Goal: Task Accomplishment & Management: Complete application form

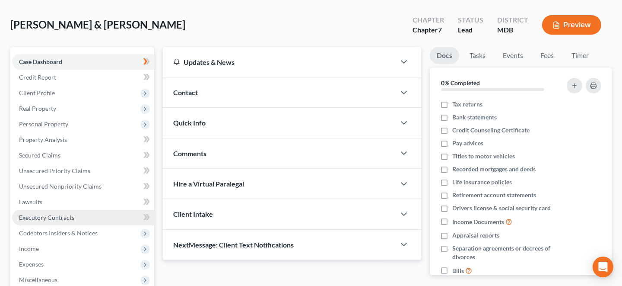
scroll to position [86, 0]
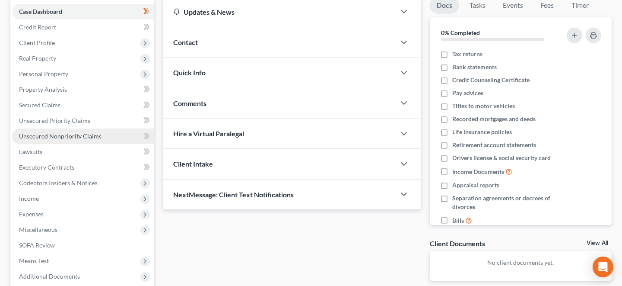
click at [67, 133] on span "Unsecured Nonpriority Claims" at bounding box center [60, 135] width 83 height 7
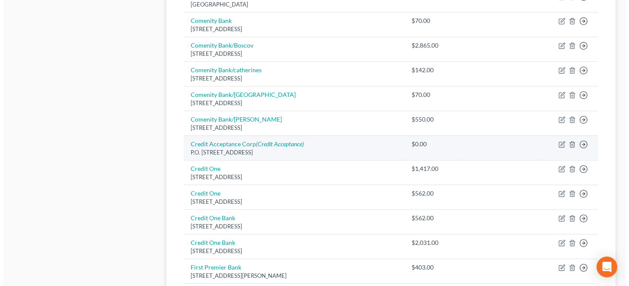
scroll to position [519, 0]
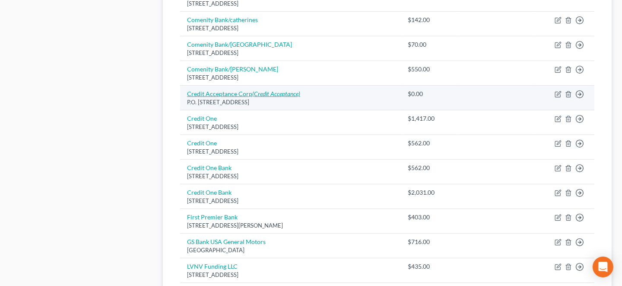
click at [235, 92] on link "Credit Acceptance Corp (Credit Acceptance)" at bounding box center [243, 93] width 113 height 7
select select "23"
select select "2"
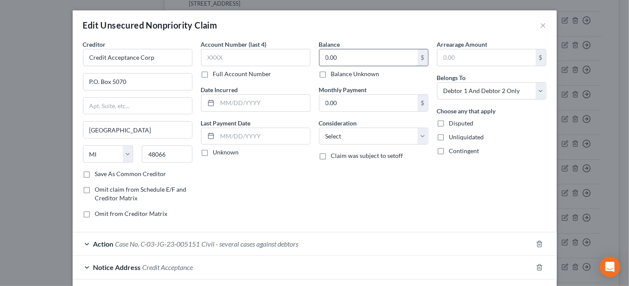
click at [321, 54] on input "0.00" at bounding box center [368, 57] width 98 height 16
type input "8,247.87"
click at [370, 137] on select "Select Cable / Satellite Services Collection Agency Credit Card Debt Debt Couns…" at bounding box center [373, 136] width 109 height 17
select select "8"
click at [319, 128] on select "Select Cable / Satellite Services Collection Agency Credit Card Debt Debt Couns…" at bounding box center [373, 136] width 109 height 17
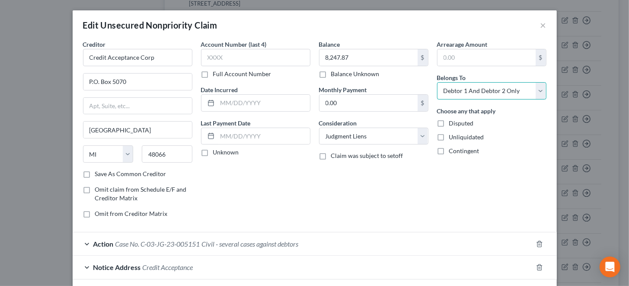
click at [478, 87] on select "Select Debtor 1 Only Debtor 2 Only Debtor 1 And Debtor 2 Only At Least One Of T…" at bounding box center [491, 90] width 109 height 17
select select "0"
click at [437, 82] on select "Select Debtor 1 Only Debtor 2 Only Debtor 1 And Debtor 2 Only At Least One Of T…" at bounding box center [491, 90] width 109 height 17
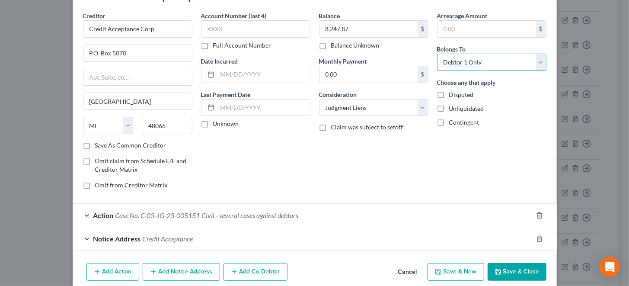
scroll to position [64, 0]
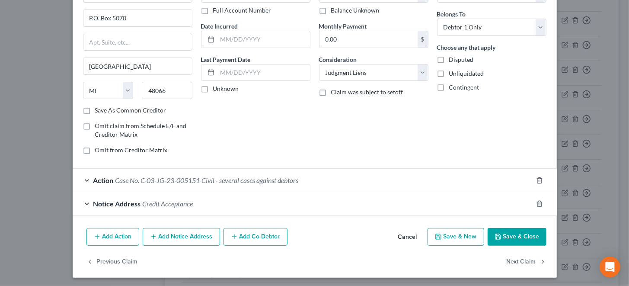
click at [167, 235] on button "Add Notice Address" at bounding box center [181, 237] width 77 height 18
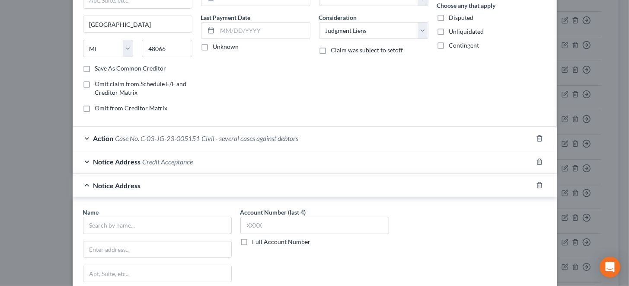
scroll to position [150, 0]
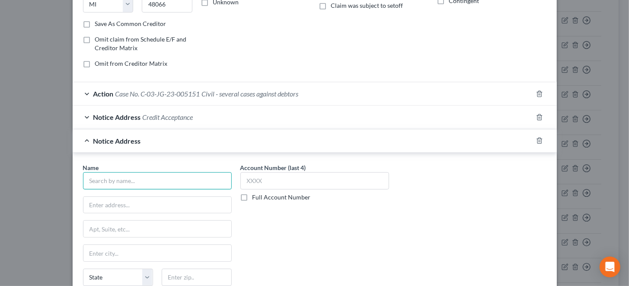
click at [153, 181] on input "text" at bounding box center [157, 180] width 149 height 17
type input "Credit Acceptance"
type input "[STREET_ADDRESS]"
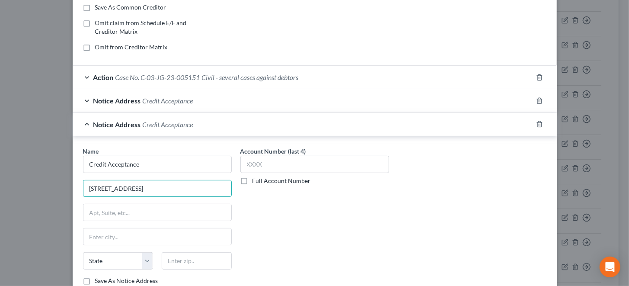
scroll to position [193, 0]
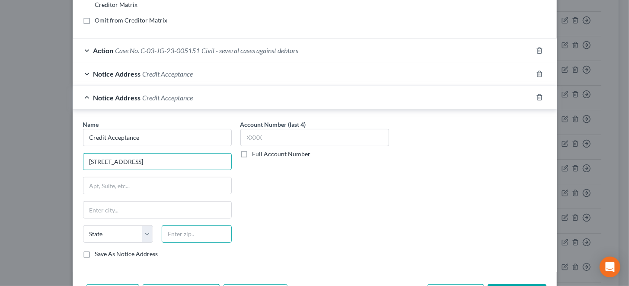
click at [181, 232] on input "text" at bounding box center [197, 233] width 70 height 17
type input "20850"
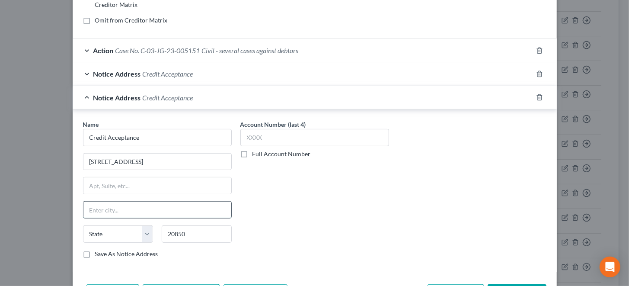
click at [185, 201] on input "text" at bounding box center [157, 209] width 148 height 16
type input "[GEOGRAPHIC_DATA]"
select select "21"
click at [418, 182] on div "Name * Credit Acceptance [STREET_ADDRESS][GEOGRAPHIC_DATA][US_STATE] CO [GEOGRA…" at bounding box center [315, 192] width 472 height 145
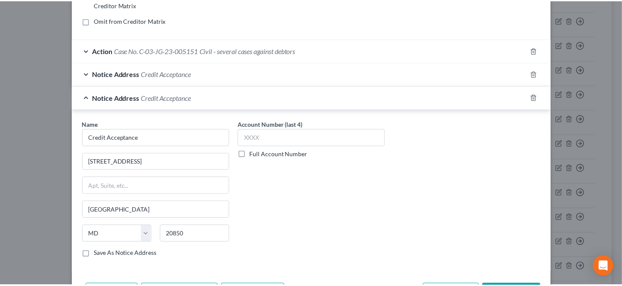
scroll to position [249, 0]
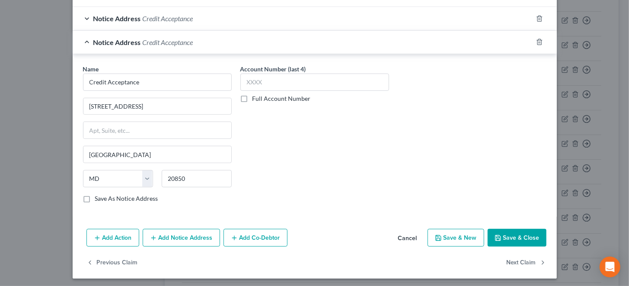
click at [514, 229] on button "Save & Close" at bounding box center [517, 238] width 59 height 18
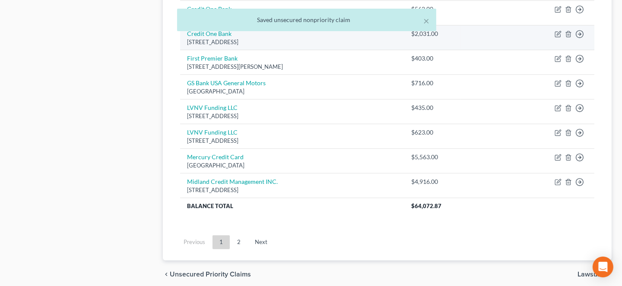
scroll to position [709, 0]
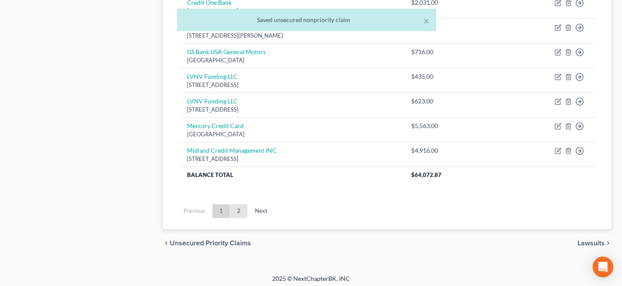
click at [237, 207] on link "2" at bounding box center [238, 211] width 17 height 14
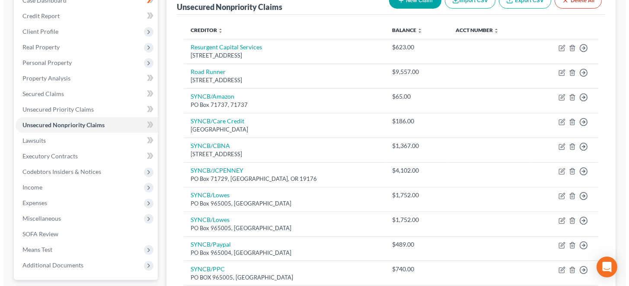
scroll to position [0, 0]
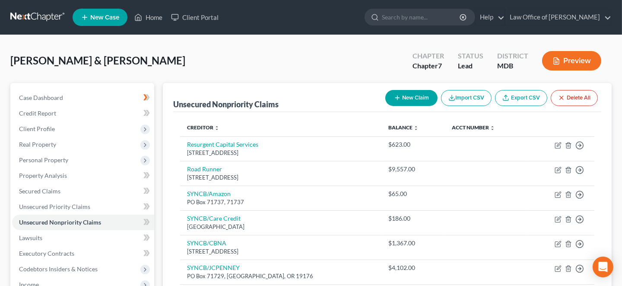
click at [412, 99] on button "New Claim" at bounding box center [412, 98] width 52 height 16
select select "2"
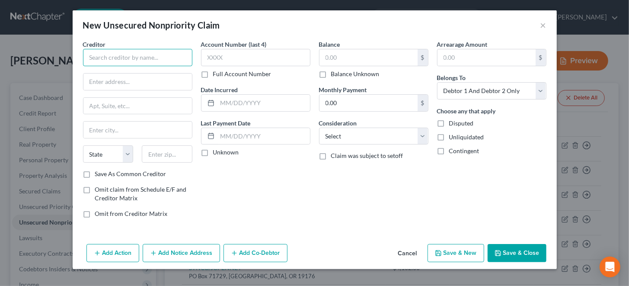
click at [95, 54] on input "text" at bounding box center [137, 57] width 109 height 17
type input "Peninusla a/s/[PERSON_NAME]"
click at [104, 80] on input "text" at bounding box center [137, 81] width 109 height 16
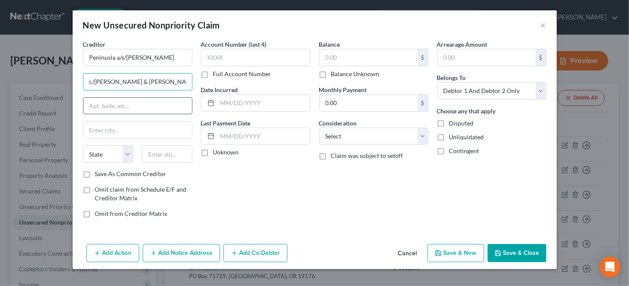
type input "c/[PERSON_NAME] & [PERSON_NAME] PA"
click at [99, 109] on input "text" at bounding box center [137, 106] width 109 height 16
type input "S"
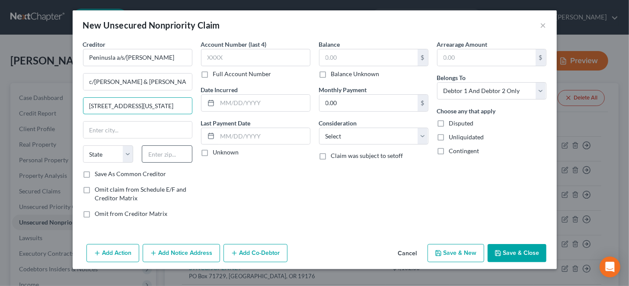
type input "[STREET_ADDRESS][US_STATE]"
click at [158, 155] on input "text" at bounding box center [167, 153] width 51 height 17
type input "21204"
type input "Towson"
select select "21"
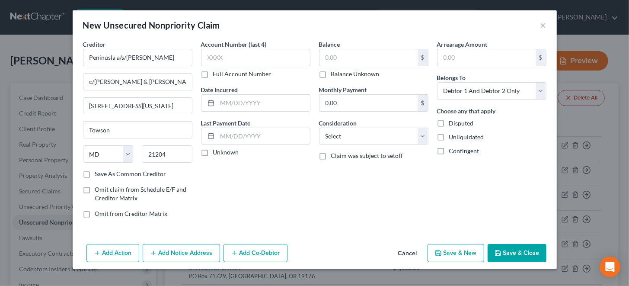
click at [95, 173] on label "Save As Common Creditor" at bounding box center [130, 173] width 71 height 9
click at [99, 173] on input "Save As Common Creditor" at bounding box center [102, 172] width 6 height 6
checkbox input "true"
click at [344, 55] on input "text" at bounding box center [368, 57] width 98 height 16
type input "18,057.00"
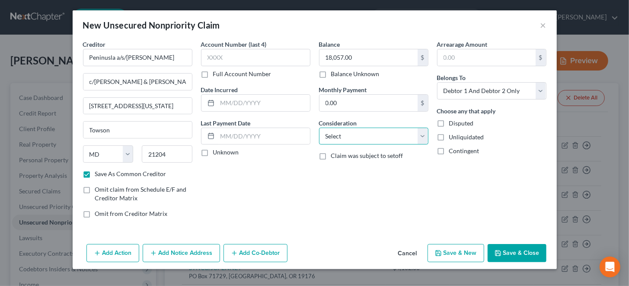
click at [363, 131] on select "Select Cable / Satellite Services Collection Agency Credit Card Debt Debt Couns…" at bounding box center [373, 136] width 109 height 17
select select "8"
click at [319, 128] on select "Select Cable / Satellite Services Collection Agency Credit Card Debt Debt Couns…" at bounding box center [373, 136] width 109 height 17
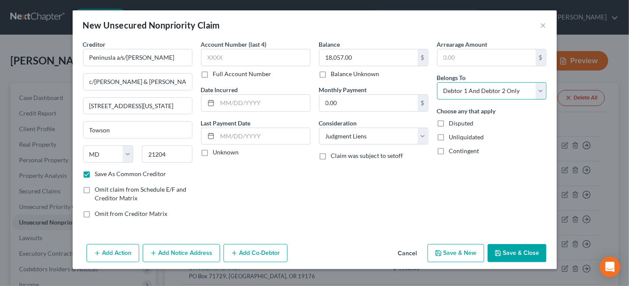
click at [520, 92] on select "Select Debtor 1 Only Debtor 2 Only Debtor 1 And Debtor 2 Only At Least One Of T…" at bounding box center [491, 90] width 109 height 17
select select "0"
click at [437, 82] on select "Select Debtor 1 Only Debtor 2 Only Debtor 1 And Debtor 2 Only At Least One Of T…" at bounding box center [491, 90] width 109 height 17
click at [117, 249] on button "Add Action" at bounding box center [112, 253] width 53 height 18
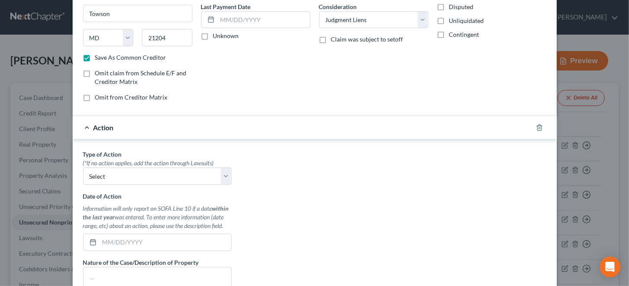
scroll to position [130, 0]
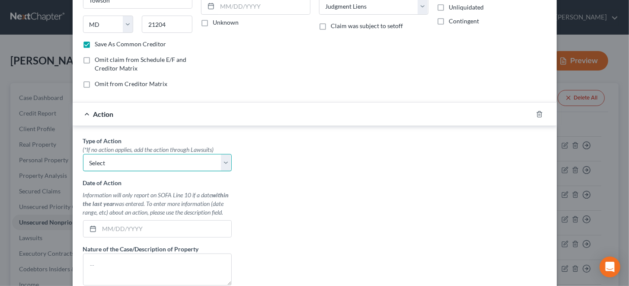
click at [143, 158] on select "Select Repossession Garnishment Foreclosure Personal Injury Attached, Seized, O…" at bounding box center [157, 162] width 149 height 17
select select "1"
click at [83, 154] on select "Select Repossession Garnishment Foreclosure Personal Injury Attached, Seized, O…" at bounding box center [157, 162] width 149 height 17
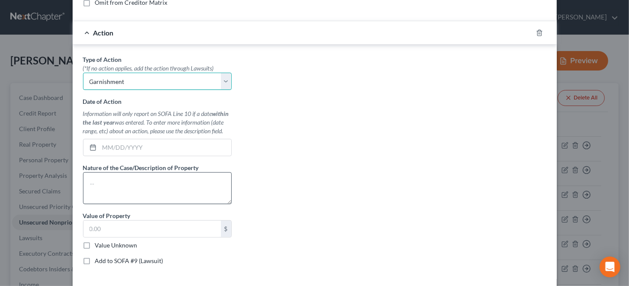
scroll to position [216, 0]
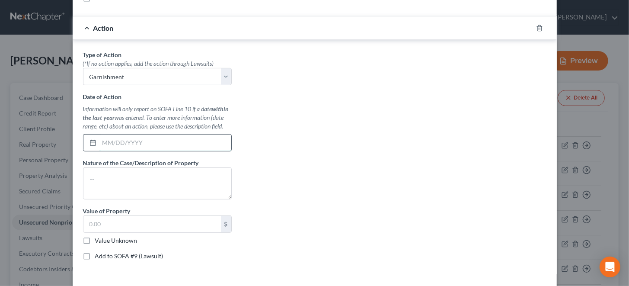
click at [137, 134] on input "text" at bounding box center [165, 142] width 132 height 16
click at [604, 124] on div "New Unsecured Nonpriority Claim × Creditor * Peninusla a/s/[PERSON_NAME] c/[PER…" at bounding box center [314, 143] width 629 height 286
click at [85, 25] on div "Action" at bounding box center [303, 27] width 460 height 23
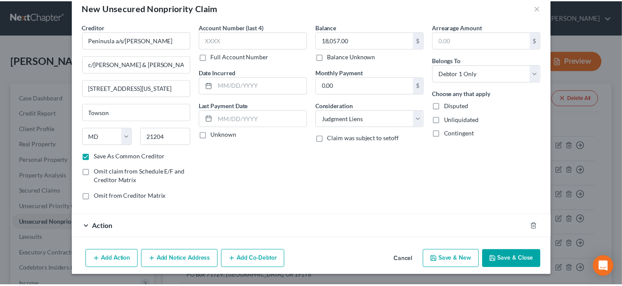
scroll to position [16, 0]
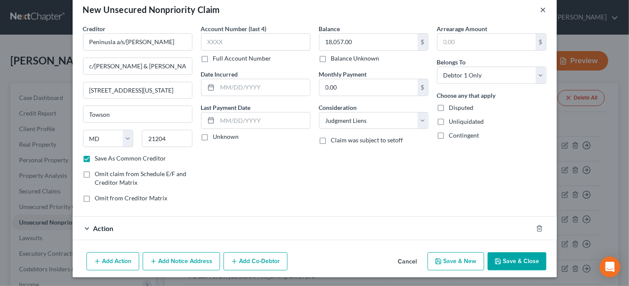
click at [540, 6] on button "×" at bounding box center [543, 9] width 6 height 10
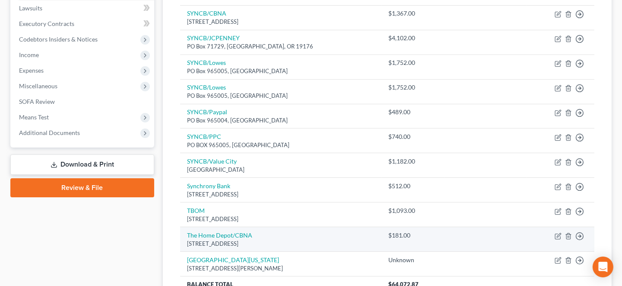
scroll to position [340, 0]
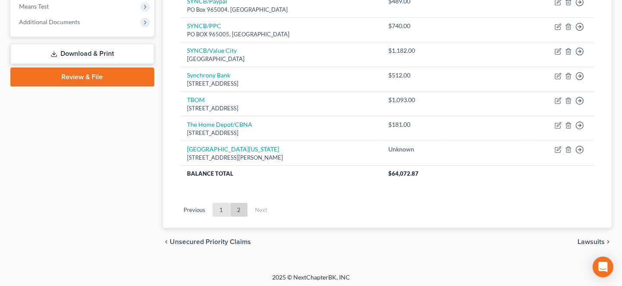
click at [220, 206] on link "1" at bounding box center [221, 210] width 17 height 14
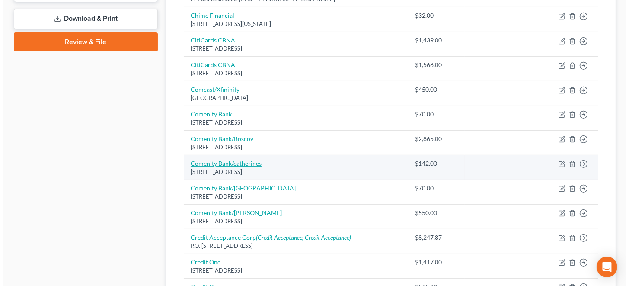
scroll to position [470, 0]
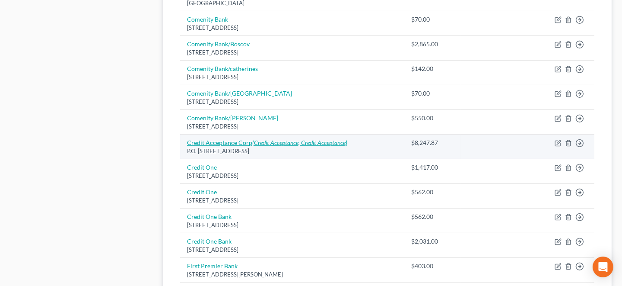
click at [234, 139] on link "Credit Acceptance Corp (Credit Acceptance, Credit Acceptance)" at bounding box center [267, 142] width 160 height 7
select select "23"
select select "8"
select select "0"
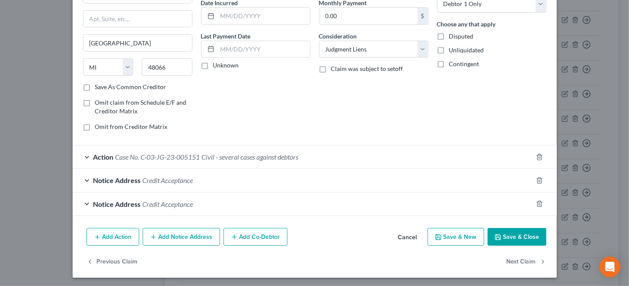
scroll to position [87, 0]
click at [100, 156] on span "Action" at bounding box center [103, 156] width 20 height 8
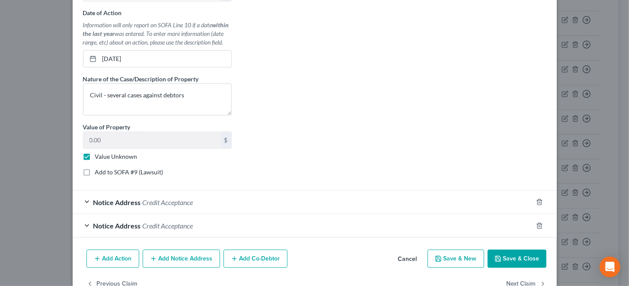
scroll to position [303, 0]
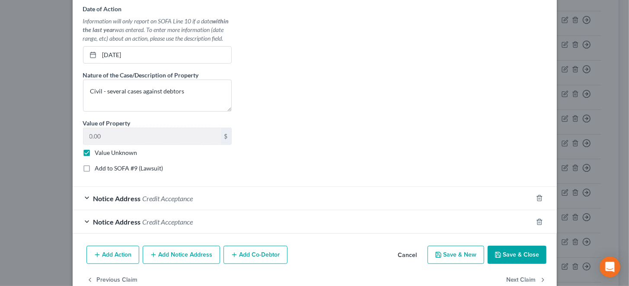
click at [95, 165] on label "Add to SOFA #9 (Lawsuit)" at bounding box center [129, 168] width 68 height 9
click at [99, 165] on input "Add to SOFA #9 (Lawsuit)" at bounding box center [102, 167] width 6 height 6
checkbox input "true"
select select "21"
select select "2"
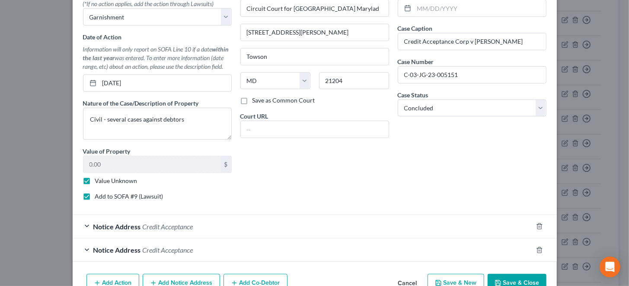
scroll to position [321, 0]
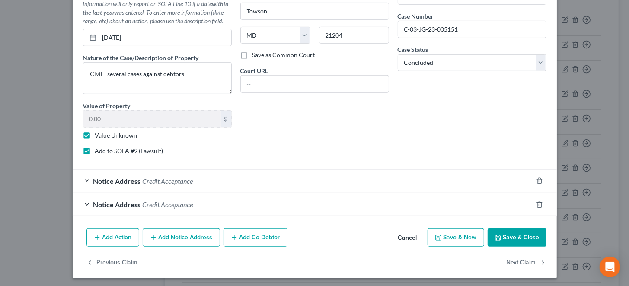
click at [451, 232] on button "Save & New" at bounding box center [456, 237] width 57 height 18
select select "2"
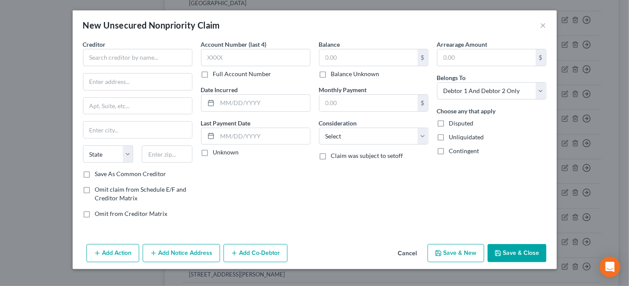
scroll to position [0, 0]
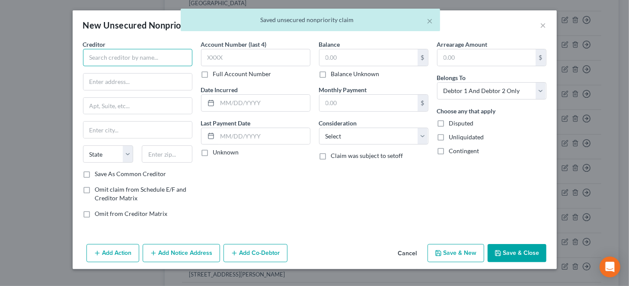
click at [168, 52] on input "text" at bounding box center [137, 57] width 109 height 17
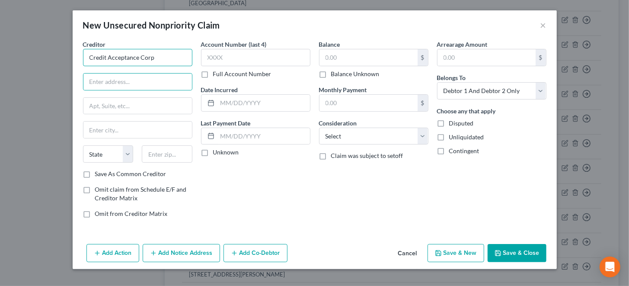
click at [173, 57] on input "Credit Acceptance Corp" at bounding box center [137, 57] width 109 height 17
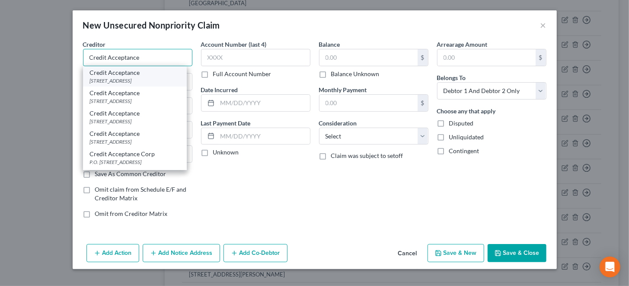
type input "Credit Acceptance"
click at [160, 79] on div "[STREET_ADDRESS]" at bounding box center [135, 80] width 90 height 7
type input "[STREET_ADDRESS]"
type input "[GEOGRAPHIC_DATA]"
select select "21"
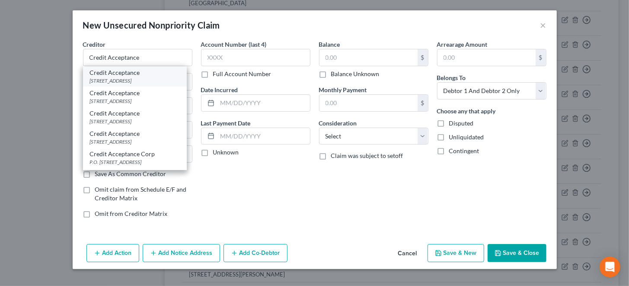
type input "20850"
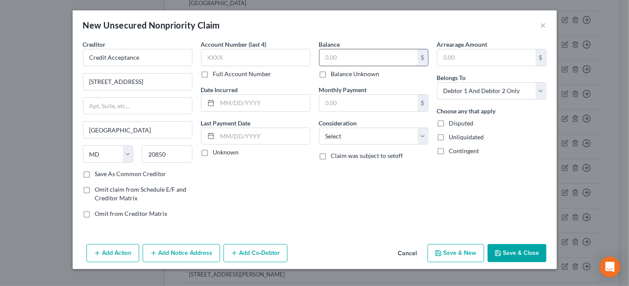
click at [329, 61] on input "text" at bounding box center [368, 57] width 98 height 16
click at [331, 74] on label "Balance Unknown" at bounding box center [355, 74] width 48 height 9
click at [335, 74] on input "Balance Unknown" at bounding box center [338, 73] width 6 height 6
checkbox input "true"
type input "0.00"
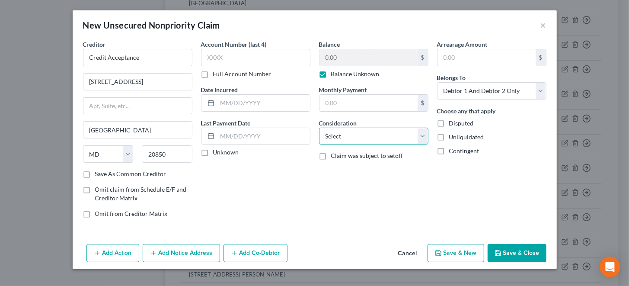
click at [354, 134] on select "Select Cable / Satellite Services Collection Agency Credit Card Debt Debt Couns…" at bounding box center [373, 136] width 109 height 17
select select "8"
click at [319, 128] on select "Select Cable / Satellite Services Collection Agency Credit Card Debt Debt Couns…" at bounding box center [373, 136] width 109 height 17
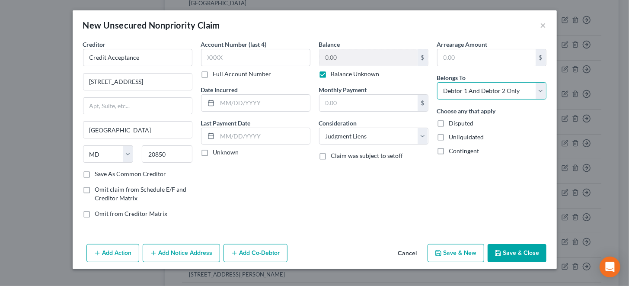
click at [487, 89] on select "Select Debtor 1 Only Debtor 2 Only Debtor 1 And Debtor 2 Only At Least One Of T…" at bounding box center [491, 90] width 109 height 17
select select "0"
click at [437, 82] on select "Select Debtor 1 Only Debtor 2 Only Debtor 1 And Debtor 2 Only At Least One Of T…" at bounding box center [491, 90] width 109 height 17
click at [117, 255] on button "Add Action" at bounding box center [112, 253] width 53 height 18
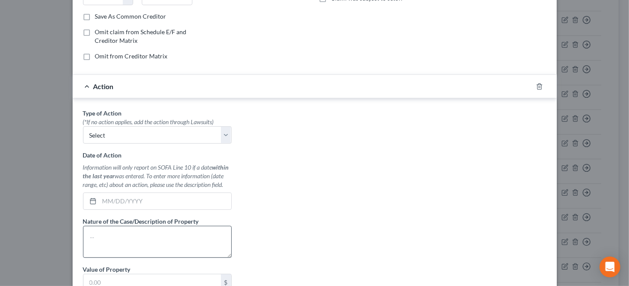
scroll to position [172, 0]
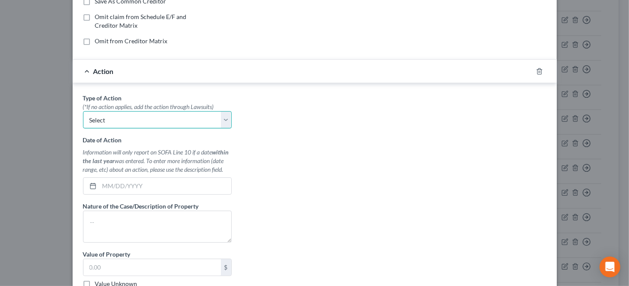
click at [119, 120] on select "Select Repossession Garnishment Foreclosure Personal Injury Attached, Seized, O…" at bounding box center [157, 119] width 149 height 17
select select "1"
click at [83, 111] on select "Select Repossession Garnishment Foreclosure Personal Injury Attached, Seized, O…" at bounding box center [157, 119] width 149 height 17
click at [128, 184] on input "text" at bounding box center [165, 186] width 132 height 16
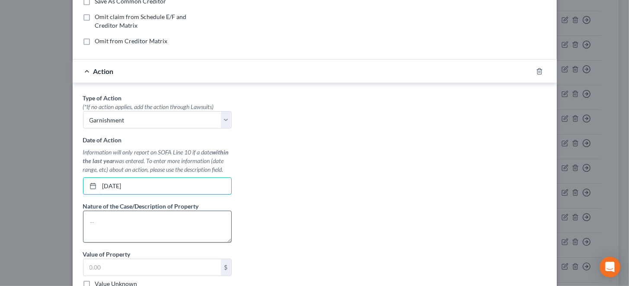
type input "[DATE]"
click at [148, 223] on textarea at bounding box center [157, 227] width 149 height 32
type textarea "G"
type textarea "Civil - wage garnishment"
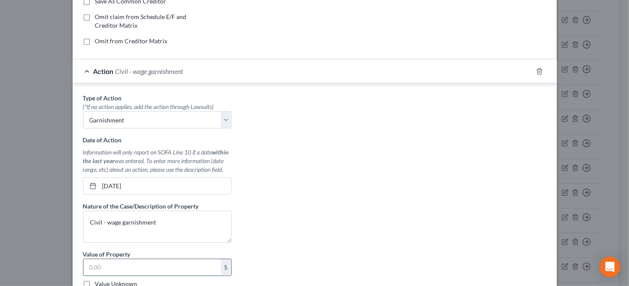
click at [89, 262] on input "text" at bounding box center [151, 267] width 137 height 16
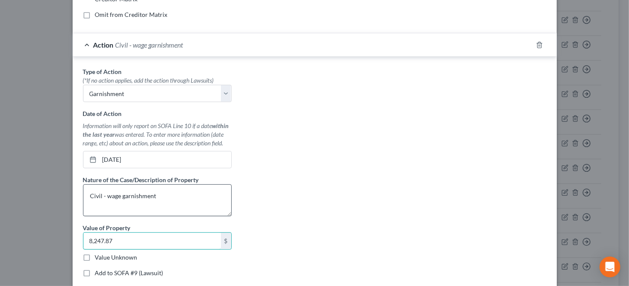
scroll to position [249, 0]
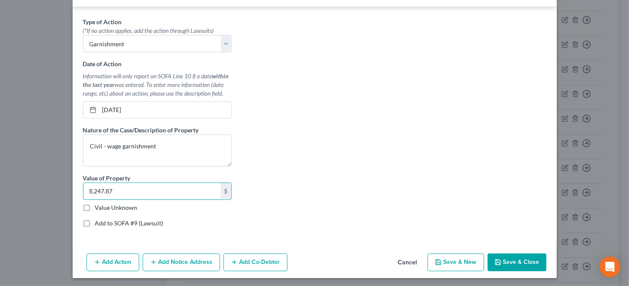
type input "8,247.87"
click at [95, 220] on label "Add to SOFA #9 (Lawsuit)" at bounding box center [129, 223] width 68 height 9
click at [99, 220] on input "Add to SOFA #9 (Lawsuit)" at bounding box center [102, 222] width 6 height 6
checkbox input "true"
select select "0"
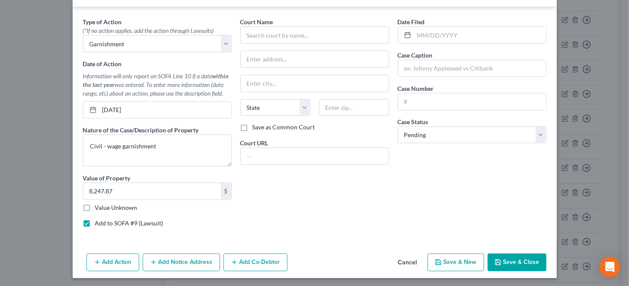
click at [116, 261] on button "Add Action" at bounding box center [112, 262] width 53 height 18
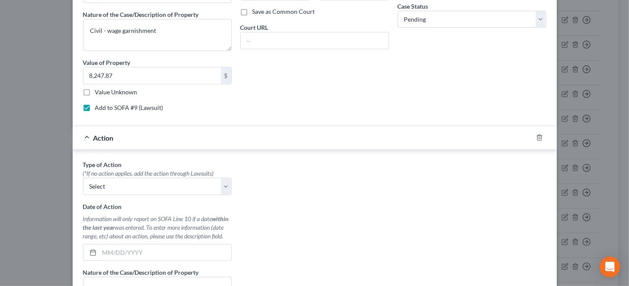
scroll to position [378, 0]
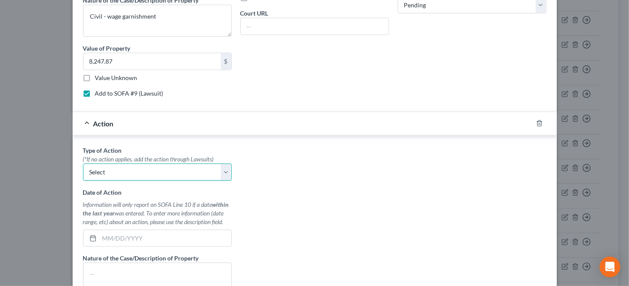
click at [122, 166] on select "Select Repossession Garnishment Foreclosure Personal Injury Attached, Seized, O…" at bounding box center [157, 171] width 149 height 17
select select "1"
click at [83, 163] on select "Select Repossession Garnishment Foreclosure Personal Injury Attached, Seized, O…" at bounding box center [157, 171] width 149 height 17
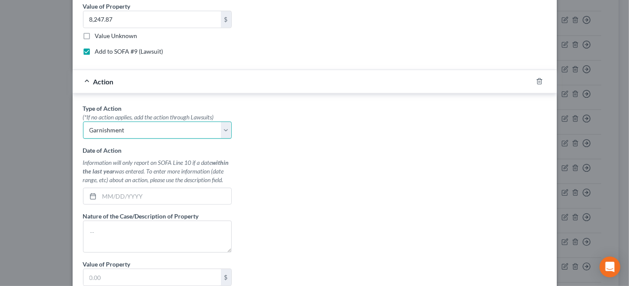
scroll to position [505, 0]
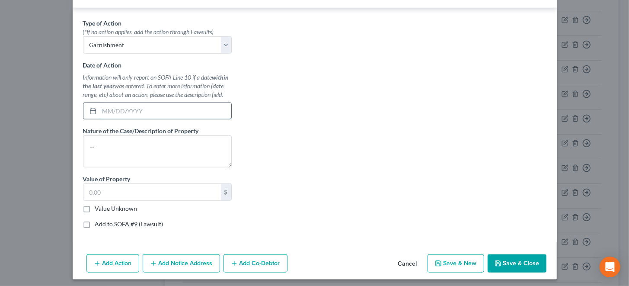
click at [101, 108] on input "text" at bounding box center [165, 111] width 132 height 16
type input "[DATE]"
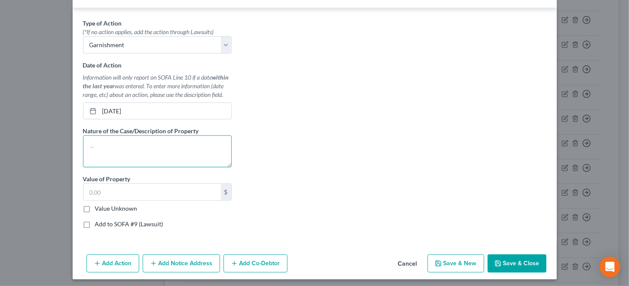
click at [118, 139] on textarea at bounding box center [157, 151] width 149 height 32
type textarea "Civil - garnishment"
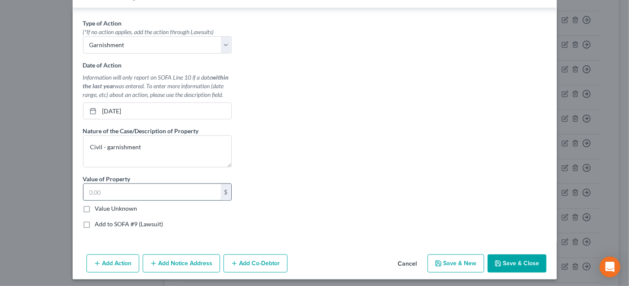
click at [89, 191] on input "text" at bounding box center [151, 192] width 137 height 16
type input "8,247.87"
click at [95, 220] on label "Add to SOFA #9 (Lawsuit)" at bounding box center [129, 224] width 68 height 9
click at [99, 220] on input "Add to SOFA #9 (Lawsuit)" at bounding box center [102, 223] width 6 height 6
checkbox input "true"
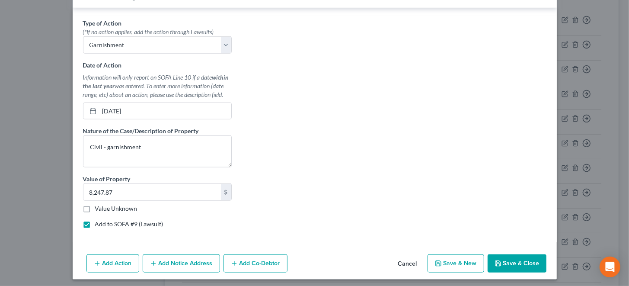
select select "0"
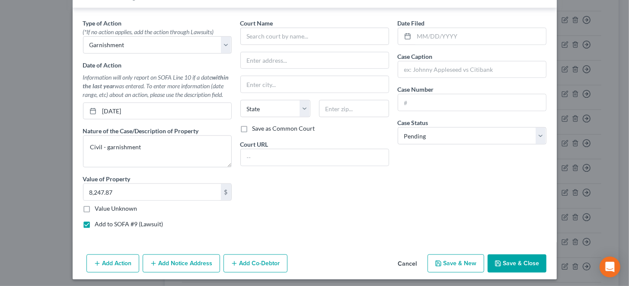
click at [95, 205] on label "Value Unknown" at bounding box center [116, 208] width 42 height 9
click at [99, 205] on input "Value Unknown" at bounding box center [102, 207] width 6 height 6
checkbox input "true"
type input "0.00"
click at [95, 205] on label "Value Unknown" at bounding box center [116, 208] width 42 height 9
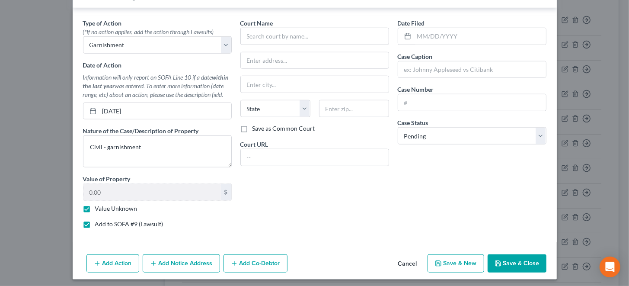
click at [99, 205] on input "Value Unknown" at bounding box center [102, 207] width 6 height 6
checkbox input "false"
click at [90, 189] on input "0.00" at bounding box center [151, 192] width 137 height 16
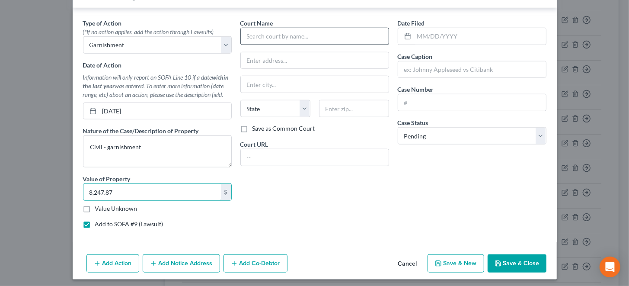
type input "8,247.87"
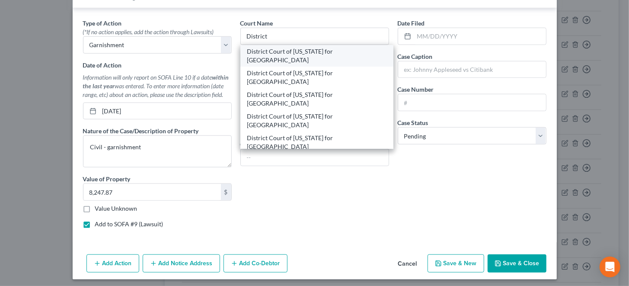
click at [297, 48] on div "District Court of [US_STATE] for [GEOGRAPHIC_DATA]" at bounding box center [316, 55] width 139 height 17
type input "District Court of [US_STATE] for [GEOGRAPHIC_DATA]"
type input "[STREET_ADDRESS][PERSON_NAME]"
type input "[GEOGRAPHIC_DATA]"
select select "21"
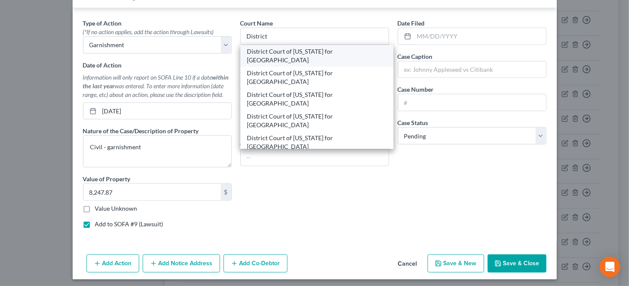
type input "21221"
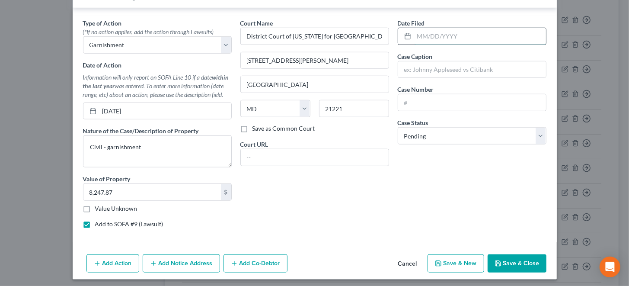
click at [415, 34] on input "text" at bounding box center [480, 36] width 132 height 16
type input "[DATE]"
click at [445, 67] on input "text" at bounding box center [472, 69] width 148 height 16
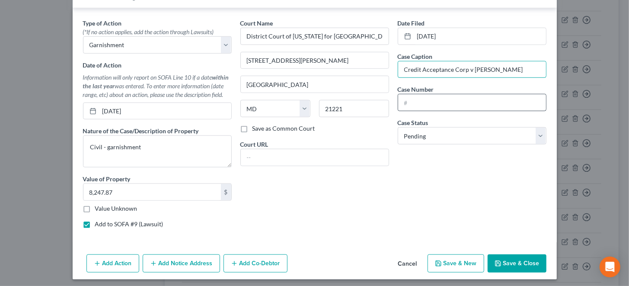
type input "Credit Acceptance Corp v [PERSON_NAME]"
click at [427, 102] on input "text" at bounding box center [472, 102] width 148 height 16
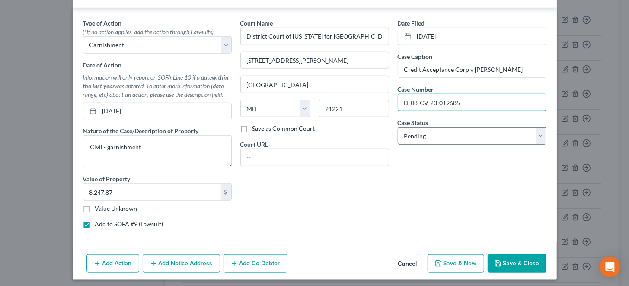
type input "D-08-CV-23-019685"
click at [435, 128] on select "Select Pending On Appeal Concluded" at bounding box center [472, 135] width 149 height 17
click at [398, 127] on select "Select Pending On Appeal Concluded" at bounding box center [472, 135] width 149 height 17
click at [185, 261] on button "Add Notice Address" at bounding box center [181, 263] width 77 height 18
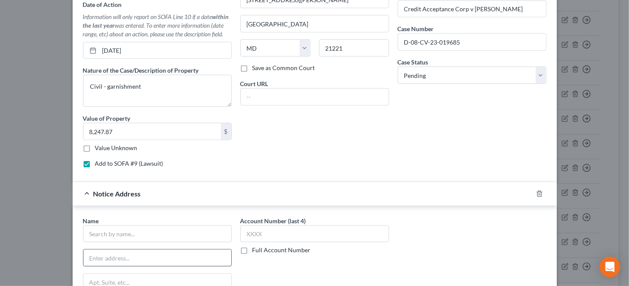
scroll to position [592, 0]
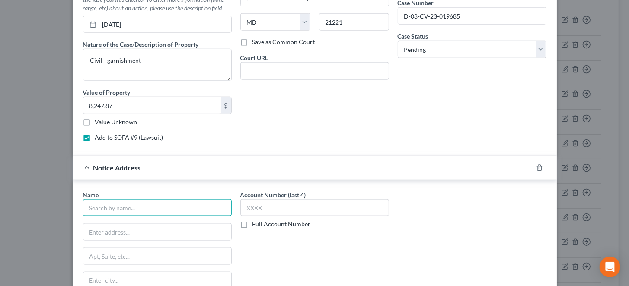
click at [141, 206] on input "text" at bounding box center [157, 207] width 149 height 17
type input "T"
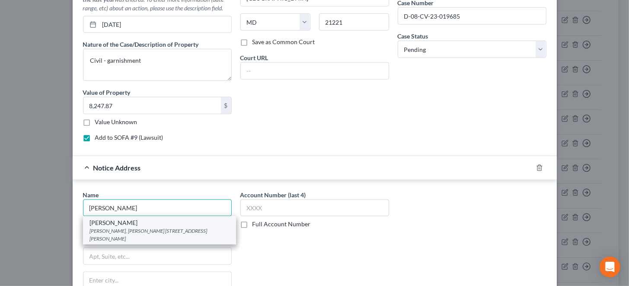
type input "[PERSON_NAME]"
click at [130, 227] on div "[PERSON_NAME], [PERSON_NAME] [STREET_ADDRESS][PERSON_NAME]" at bounding box center [159, 234] width 139 height 15
type input "[PERSON_NAME], [PERSON_NAME]"
type input "[STREET_ADDRESS]"
type input "[GEOGRAPHIC_DATA]"
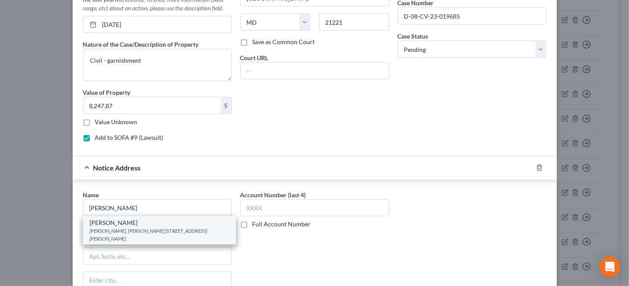
select select "21"
type input "20850"
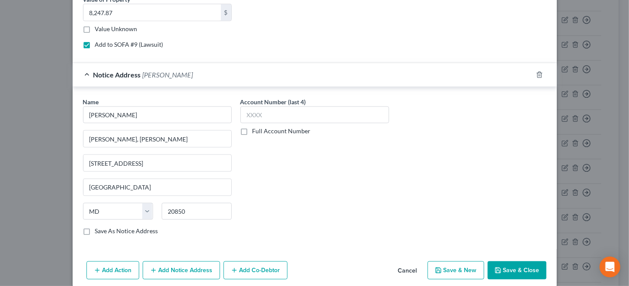
scroll to position [690, 0]
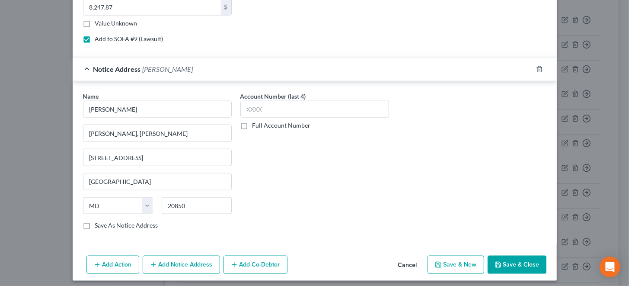
click at [179, 258] on button "Add Notice Address" at bounding box center [181, 264] width 77 height 18
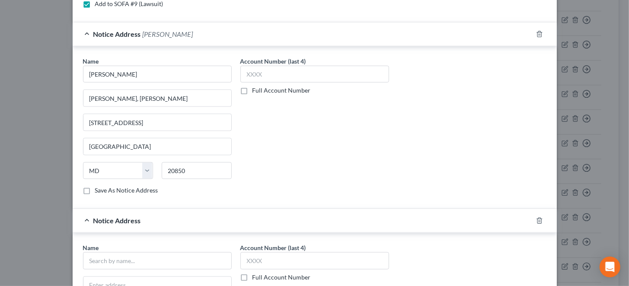
scroll to position [777, 0]
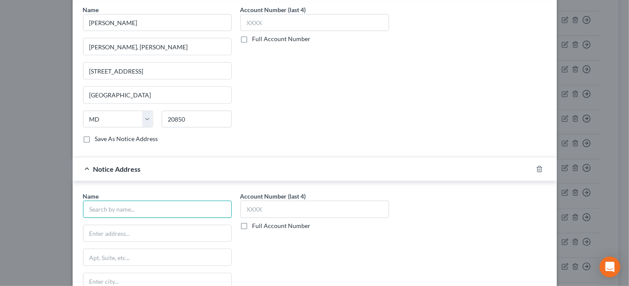
click at [150, 204] on input "text" at bounding box center [157, 209] width 149 height 17
type input "PlumCrazy"
click at [152, 225] on input "text" at bounding box center [157, 233] width 148 height 16
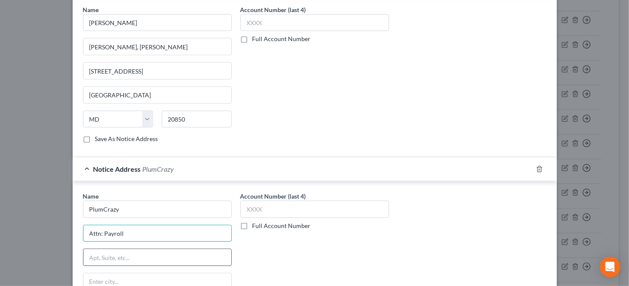
type input "Attn: Payroll"
click at [123, 251] on input "text" at bounding box center [157, 257] width 148 height 16
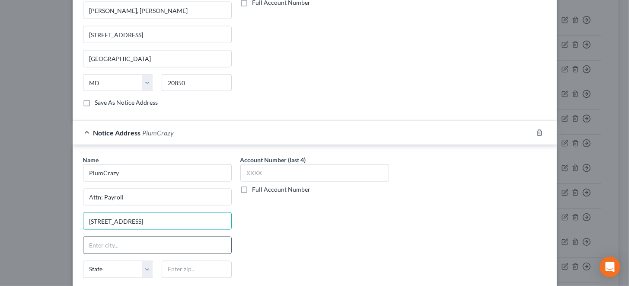
scroll to position [863, 0]
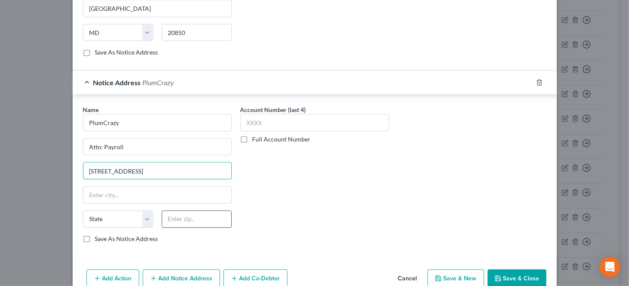
type input "[STREET_ADDRESS]"
click at [176, 214] on input "text" at bounding box center [197, 219] width 70 height 17
type input "21009"
type input "[GEOGRAPHIC_DATA]"
select select "21"
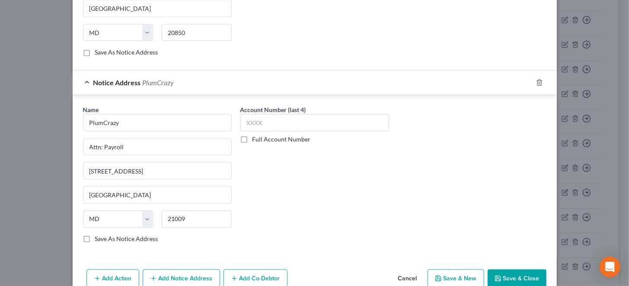
click at [95, 235] on label "Save As Notice Address" at bounding box center [126, 239] width 63 height 9
click at [99, 235] on input "Save As Notice Address" at bounding box center [102, 238] width 6 height 6
checkbox input "true"
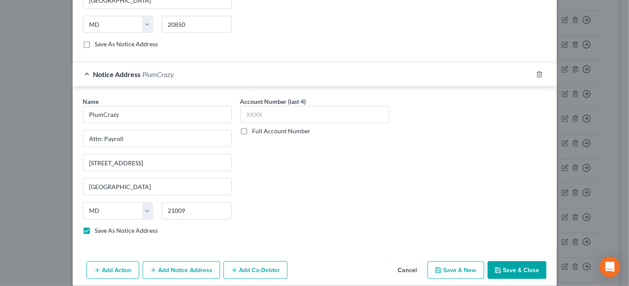
scroll to position [876, 0]
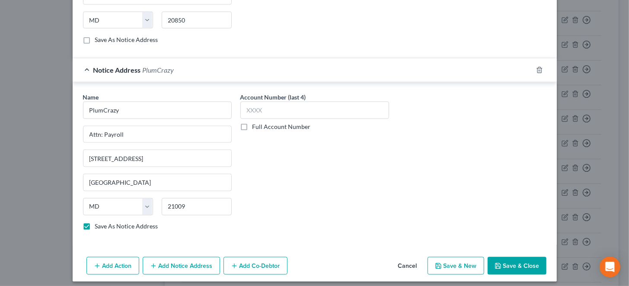
click at [181, 257] on button "Add Notice Address" at bounding box center [181, 266] width 77 height 18
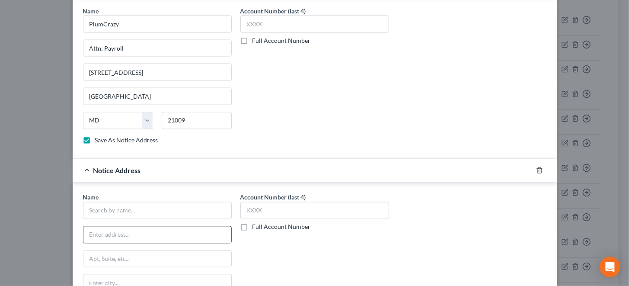
scroll to position [962, 0]
click at [151, 207] on input "text" at bounding box center [157, 209] width 149 height 17
click at [141, 229] on input "text" at bounding box center [157, 234] width 148 height 16
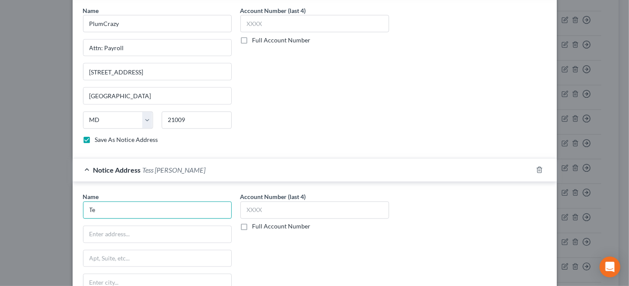
type input "T"
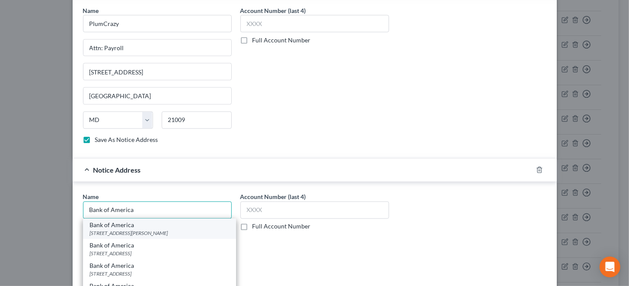
type input "Bank of America"
click at [163, 230] on div "[STREET_ADDRESS][PERSON_NAME]" at bounding box center [159, 233] width 139 height 7
type input "[STREET_ADDRESS][PERSON_NAME]"
type input "Charlotte"
select select "28"
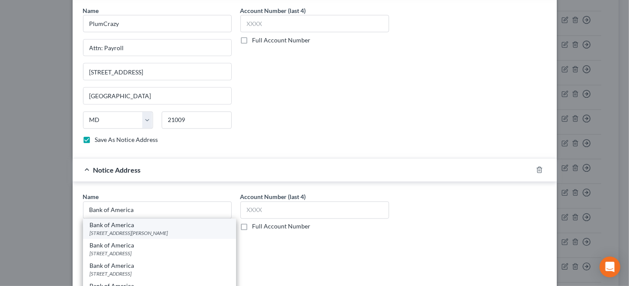
type input "28255"
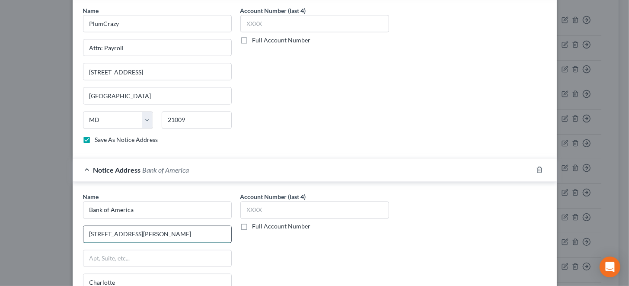
click at [168, 226] on input "[STREET_ADDRESS][PERSON_NAME]" at bounding box center [157, 234] width 148 height 16
type input "2"
type input "c/o Tess [PERSON_NAME]"
click at [155, 252] on input "text" at bounding box center [157, 258] width 148 height 16
type input "[STREET_ADDRESS]"
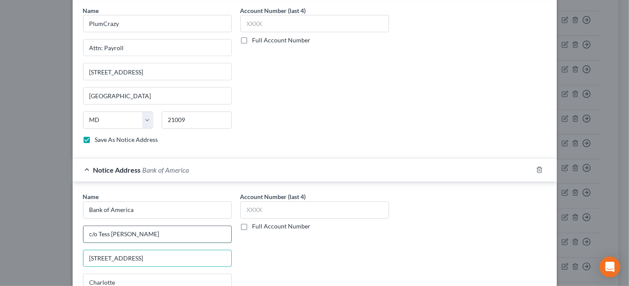
click at [176, 227] on input "c/o Tess [PERSON_NAME]" at bounding box center [157, 234] width 148 height 16
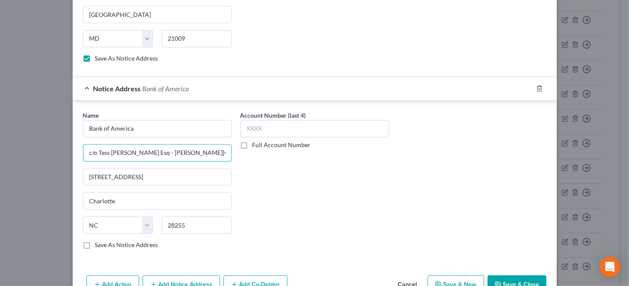
scroll to position [1049, 0]
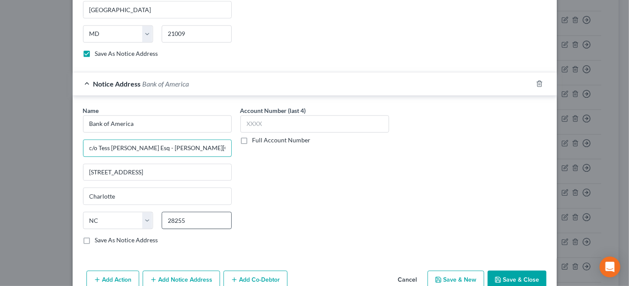
type input "c/o Tess [PERSON_NAME] Esq - [PERSON_NAME][GEOGRAPHIC_DATA]"
click at [187, 212] on input "28255" at bounding box center [197, 219] width 70 height 17
type input "2"
type input "21202"
type input "[GEOGRAPHIC_DATA]"
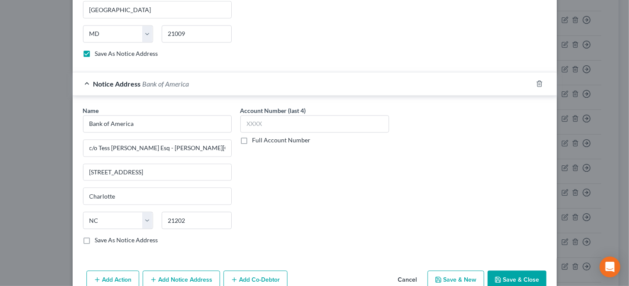
select select "21"
click at [280, 203] on div "Account Number (last 4) Full Account Number" at bounding box center [314, 178] width 157 height 145
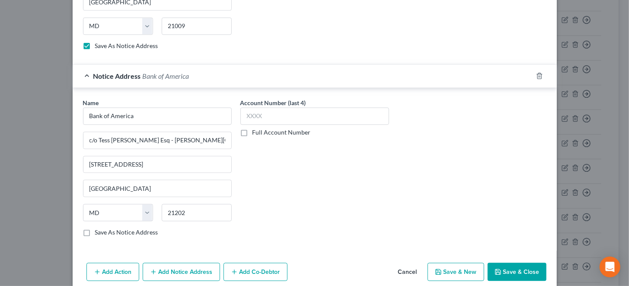
scroll to position [1061, 0]
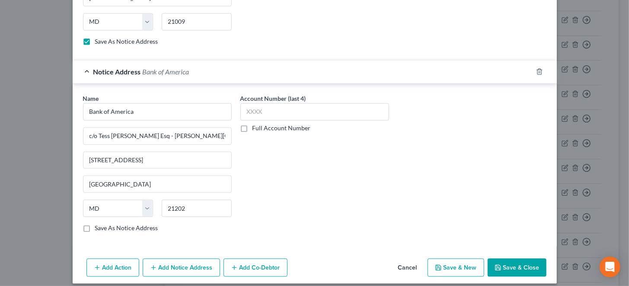
click at [95, 223] on label "Save As Notice Address" at bounding box center [126, 227] width 63 height 9
click at [99, 223] on input "Save As Notice Address" at bounding box center [102, 226] width 6 height 6
checkbox input "true"
click at [519, 258] on button "Save & Close" at bounding box center [517, 267] width 59 height 18
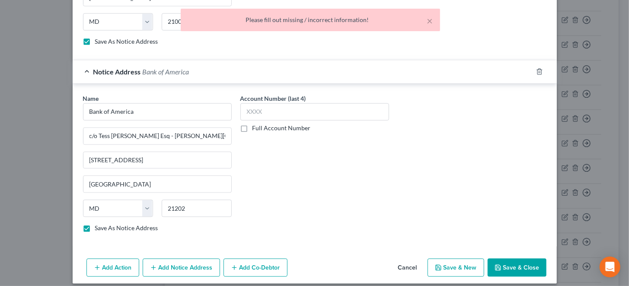
click at [319, 196] on div "Account Number (last 4) Full Account Number" at bounding box center [314, 166] width 157 height 145
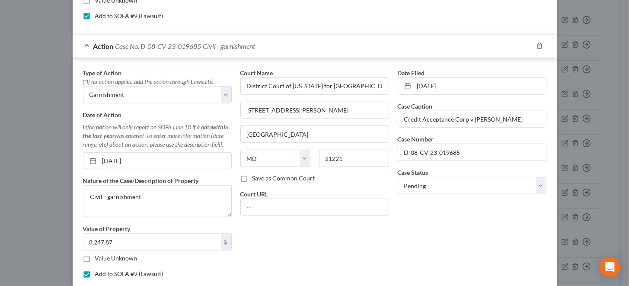
scroll to position [239, 0]
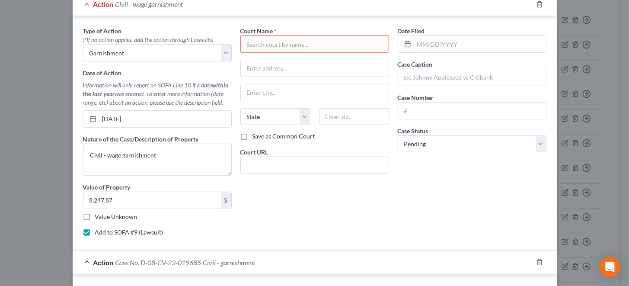
click at [326, 42] on input "text" at bounding box center [314, 43] width 149 height 17
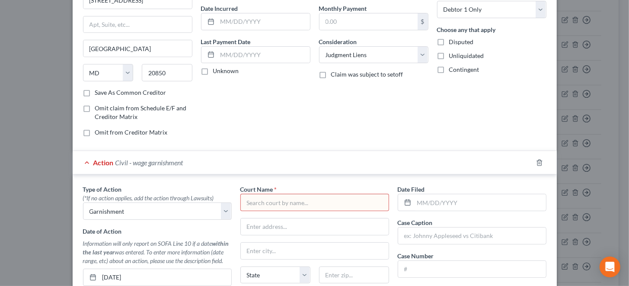
scroll to position [86, 0]
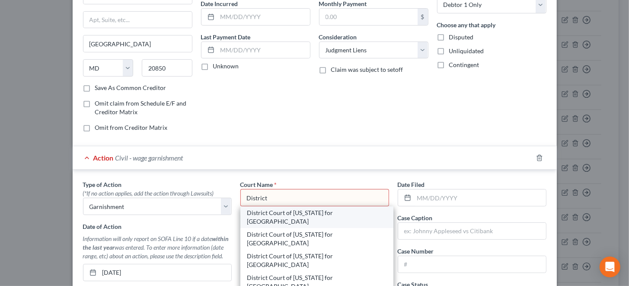
click at [302, 211] on div "District Court of [US_STATE] for [GEOGRAPHIC_DATA]" at bounding box center [316, 216] width 139 height 17
type input "District Court of [US_STATE] for [GEOGRAPHIC_DATA]"
type input "[STREET_ADDRESS][PERSON_NAME]"
type input "[GEOGRAPHIC_DATA]"
select select "21"
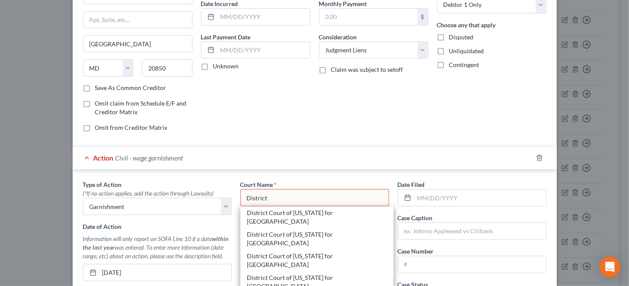
type input "21221"
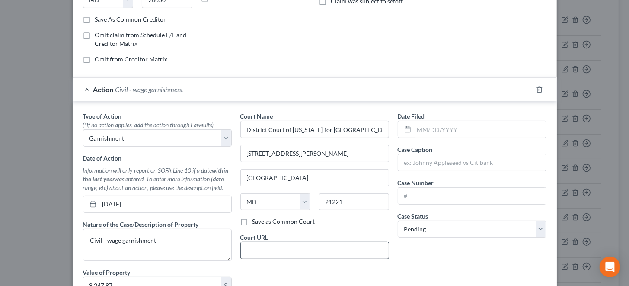
scroll to position [172, 0]
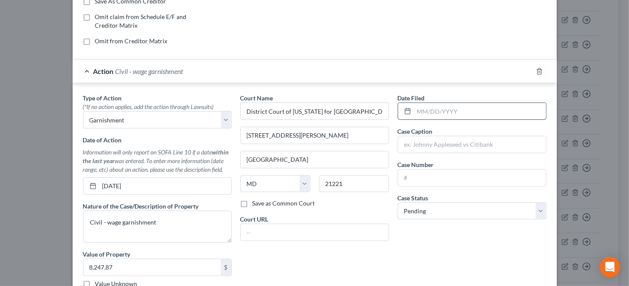
click at [415, 111] on input "text" at bounding box center [480, 111] width 132 height 16
type input "[DATE]"
click at [444, 140] on input "text" at bounding box center [472, 144] width 148 height 16
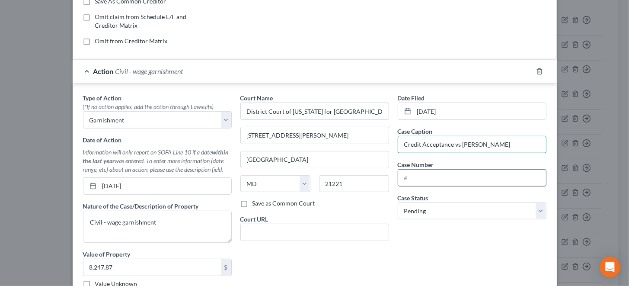
type input "Credit Acceptance vs [PERSON_NAME]"
click at [448, 174] on input "text" at bounding box center [472, 177] width 148 height 16
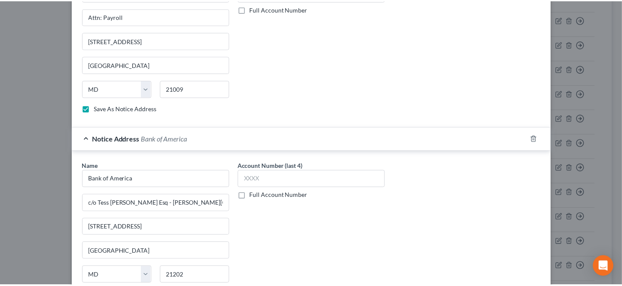
scroll to position [1061, 0]
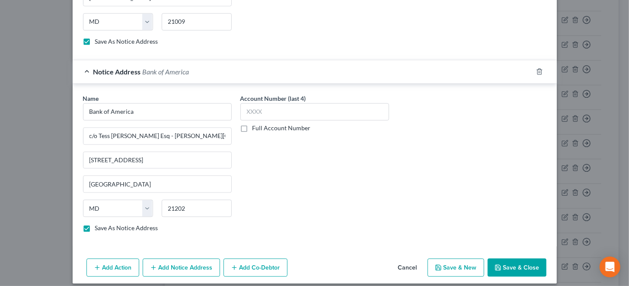
type input "D-08-CV-23-019685"
click at [506, 258] on button "Save & Close" at bounding box center [517, 267] width 59 height 18
checkbox input "false"
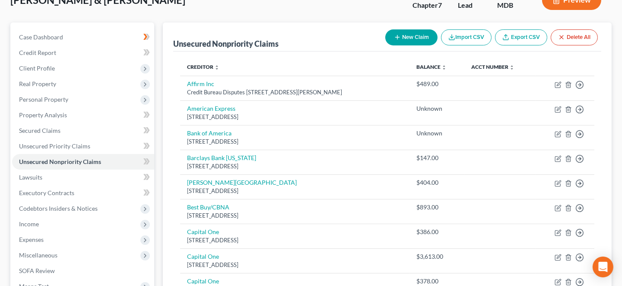
scroll to position [130, 0]
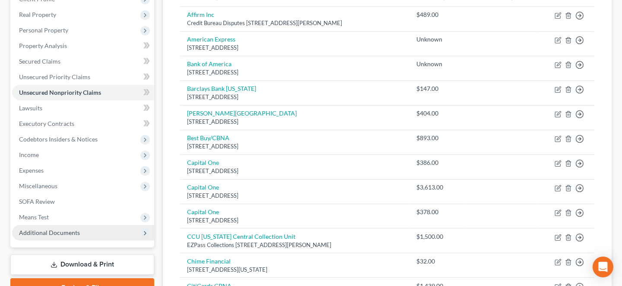
click at [59, 230] on span "Additional Documents" at bounding box center [49, 232] width 61 height 7
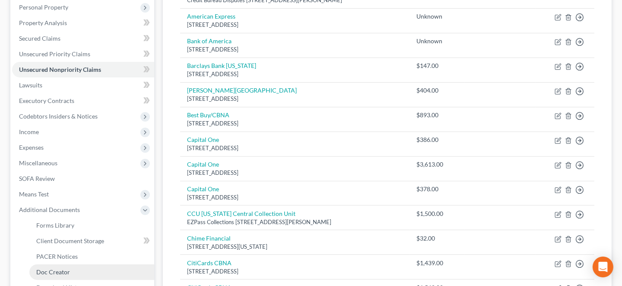
scroll to position [172, 0]
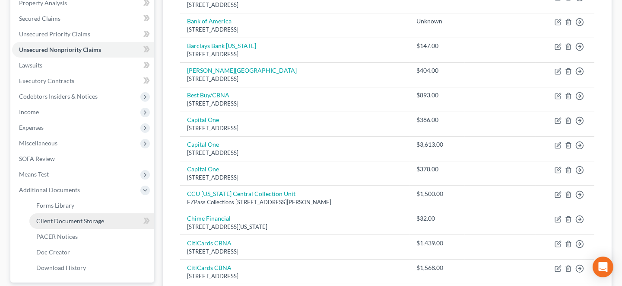
click at [90, 219] on span "Client Document Storage" at bounding box center [70, 220] width 68 height 7
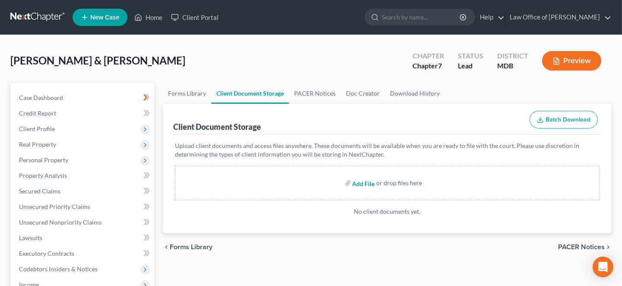
click at [362, 179] on input "file" at bounding box center [363, 183] width 21 height 16
type input "C:\fakepath\both Cert of Counseling.pdf"
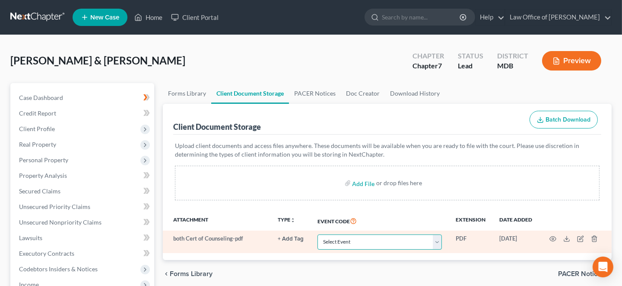
click at [431, 237] on select "Select Event Affidavit Affidavit of Adequate Protection and Lease Payments Affi…" at bounding box center [380, 241] width 124 height 15
select select "14"
click at [318, 234] on select "Select Event Affidavit Affidavit of Adequate Protection and Lease Payments Affi…" at bounding box center [380, 241] width 124 height 15
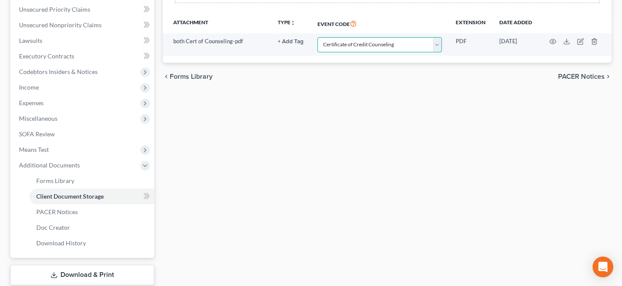
scroll to position [250, 0]
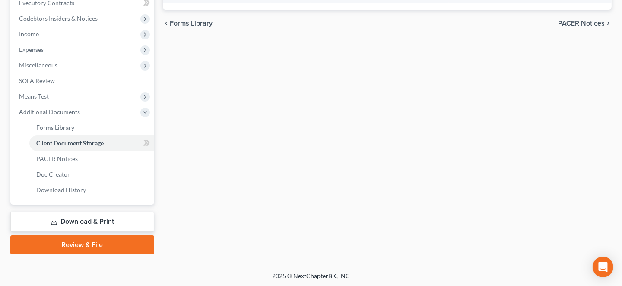
click at [577, 21] on span "PACER Notices" at bounding box center [582, 23] width 47 height 7
